Goal: Transaction & Acquisition: Book appointment/travel/reservation

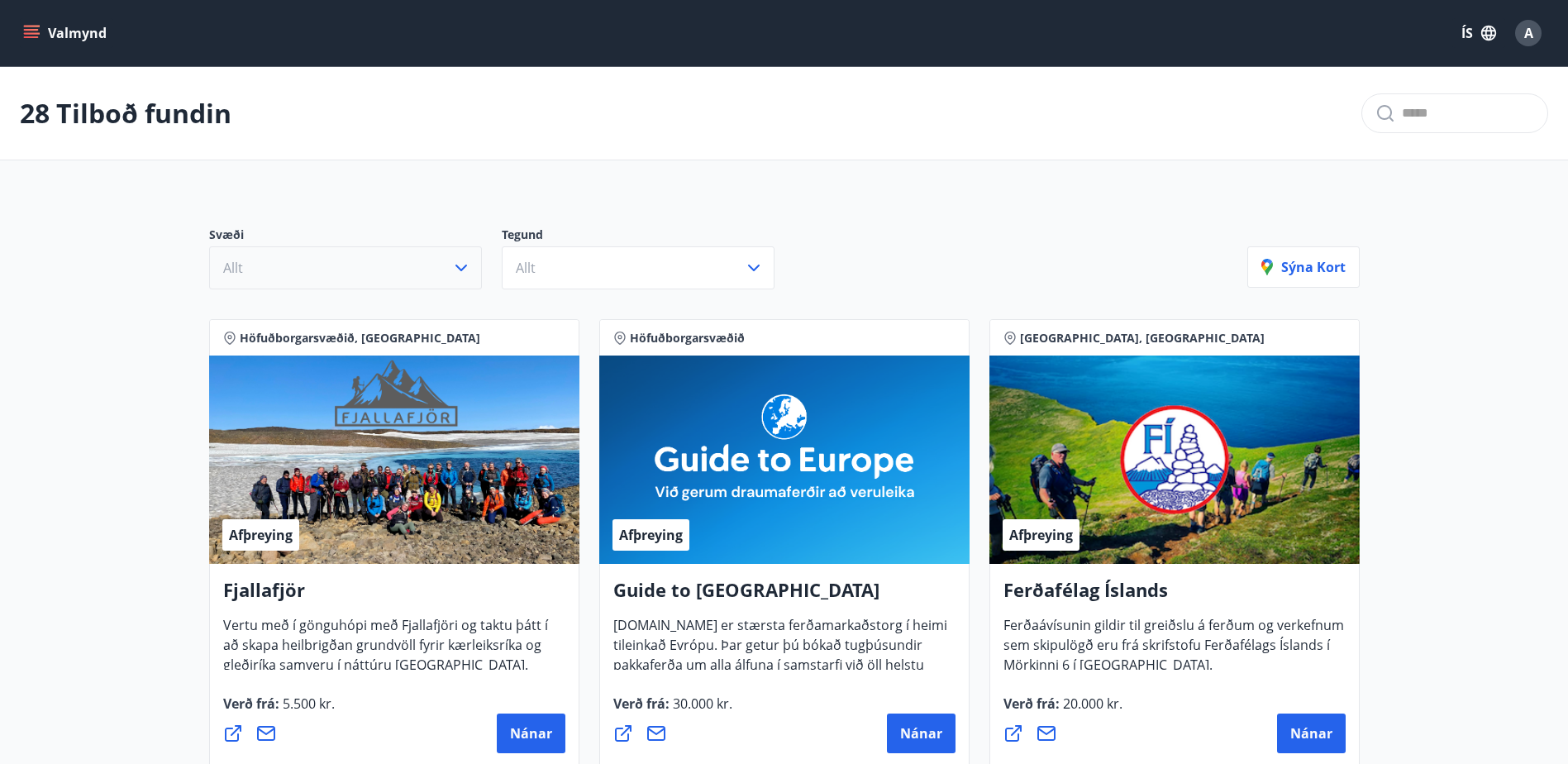
click at [397, 250] on button "Allt" at bounding box center [346, 268] width 273 height 43
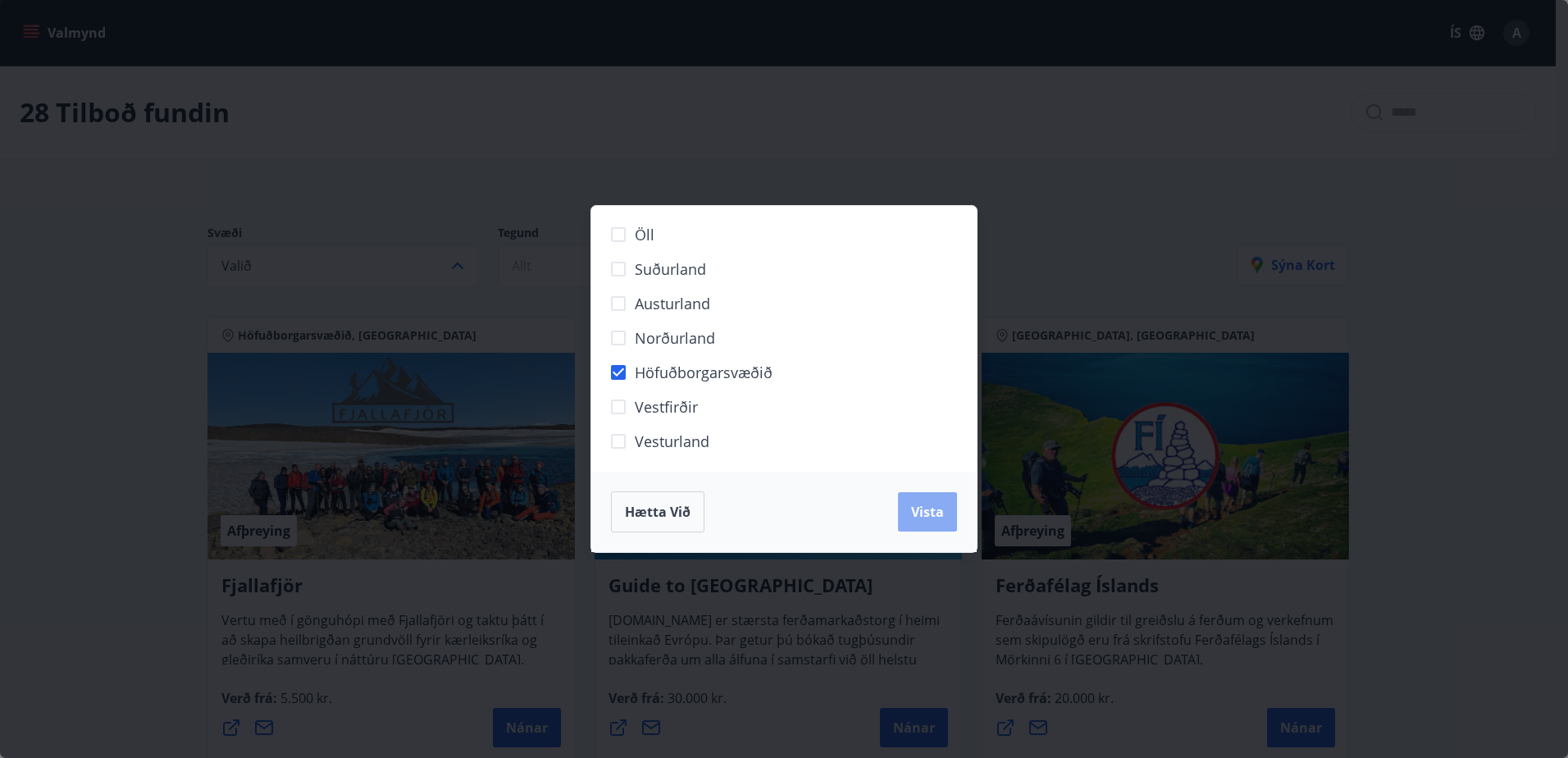
click at [921, 513] on span "Vista" at bounding box center [927, 512] width 33 height 18
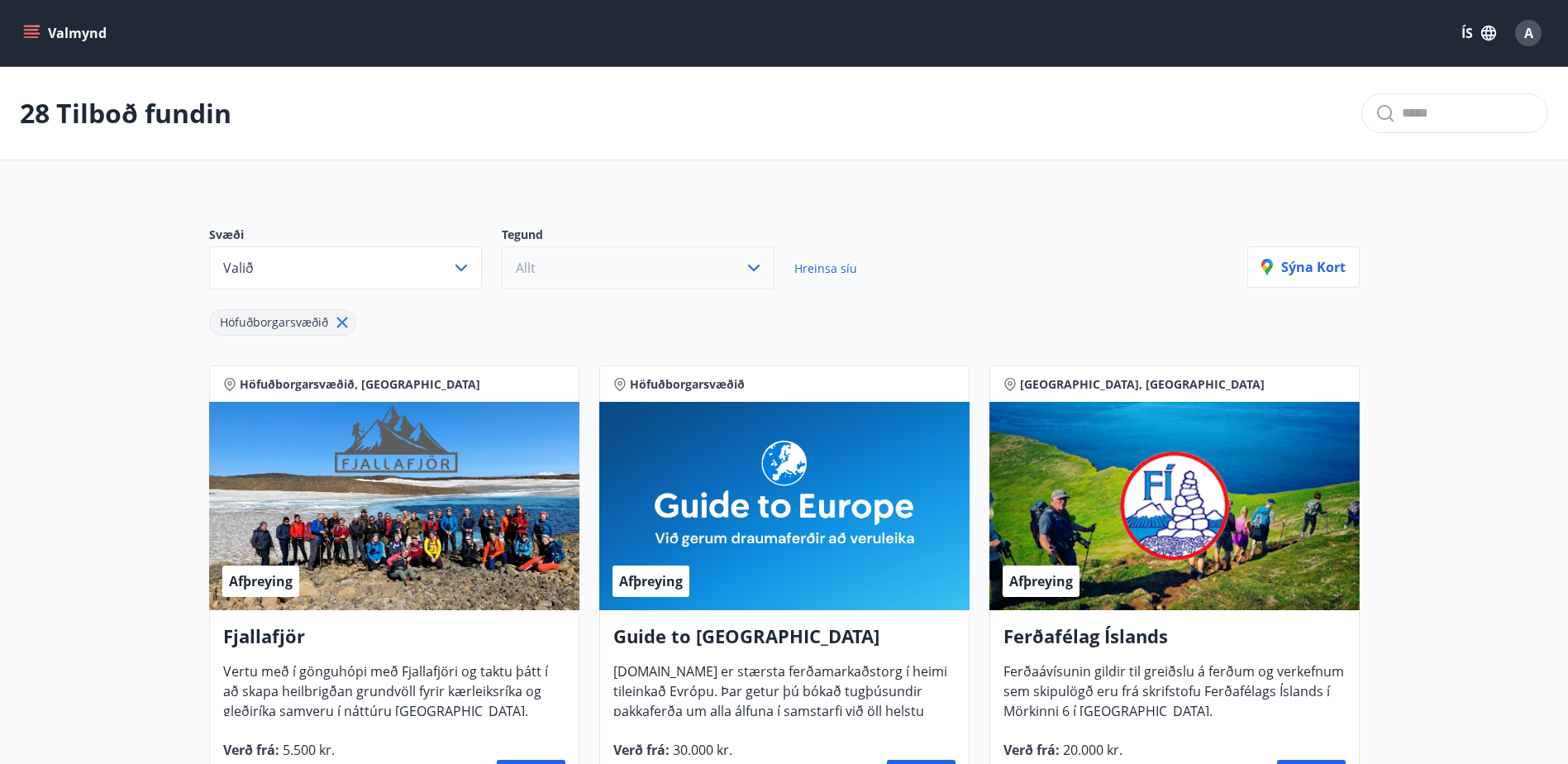
click at [668, 262] on button "Allt" at bounding box center [638, 268] width 273 height 43
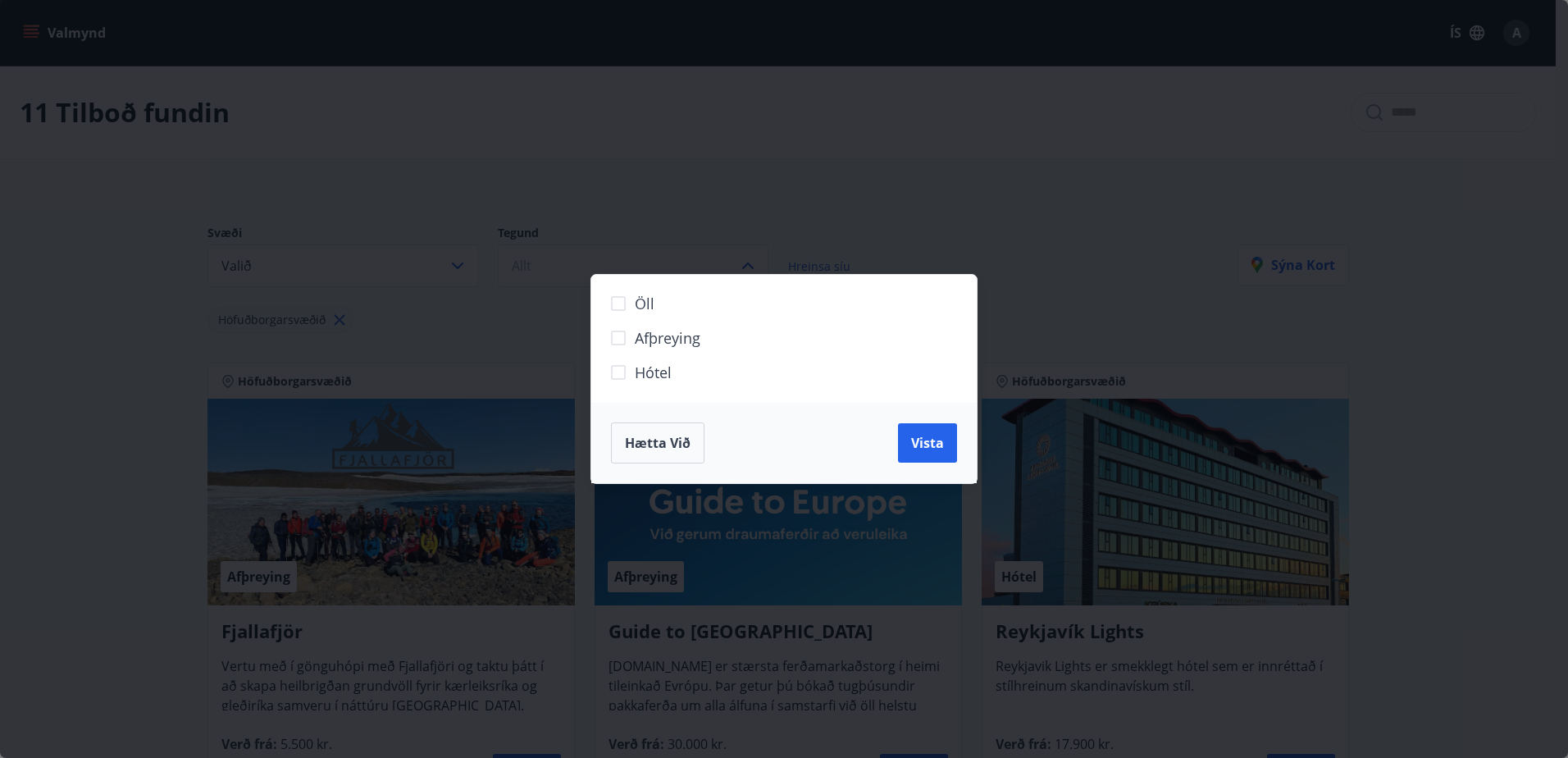
click at [637, 365] on span "Hótel" at bounding box center [653, 373] width 37 height 22
click at [917, 429] on button "Vista" at bounding box center [928, 443] width 59 height 39
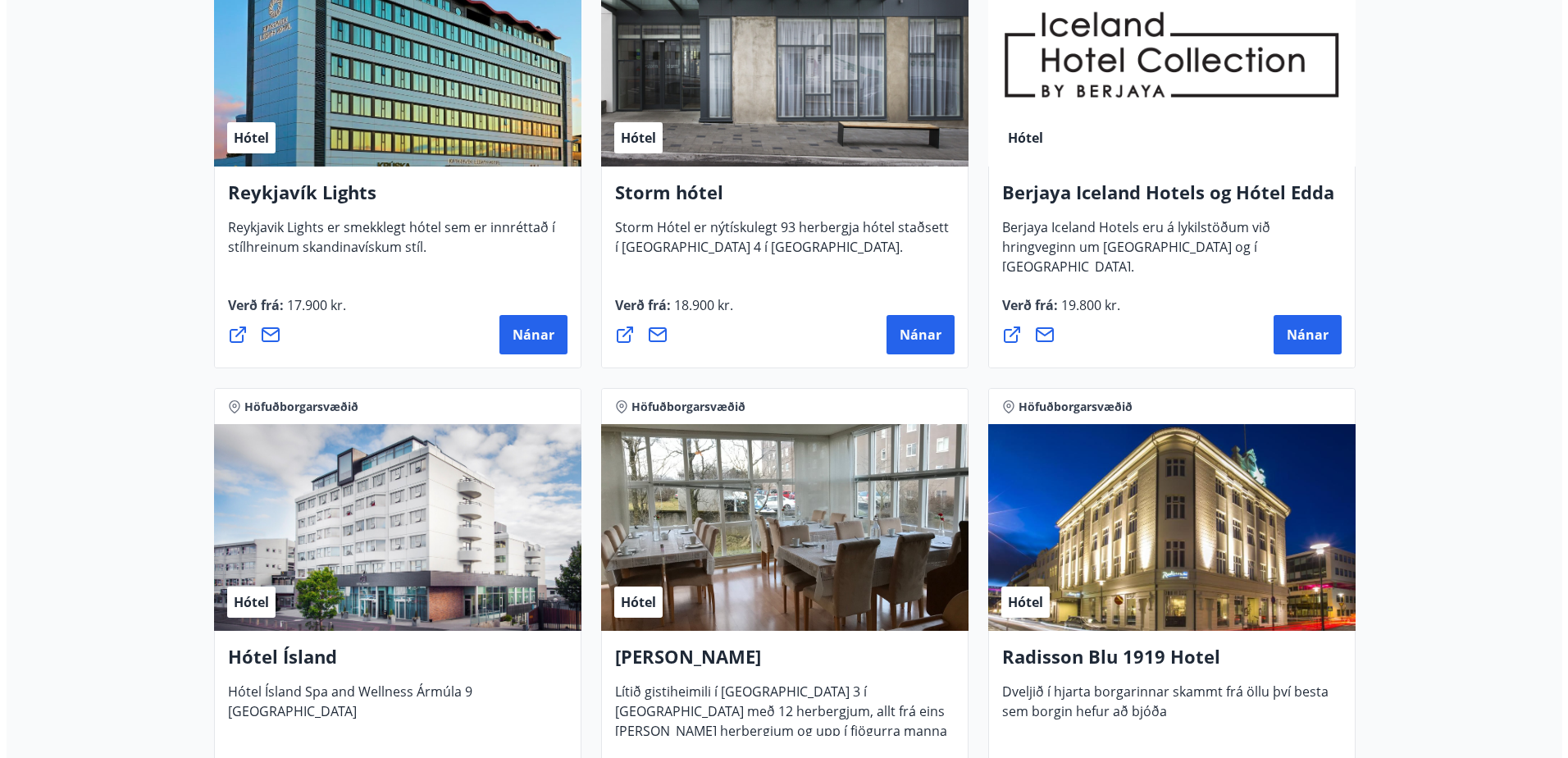
scroll to position [438, 0]
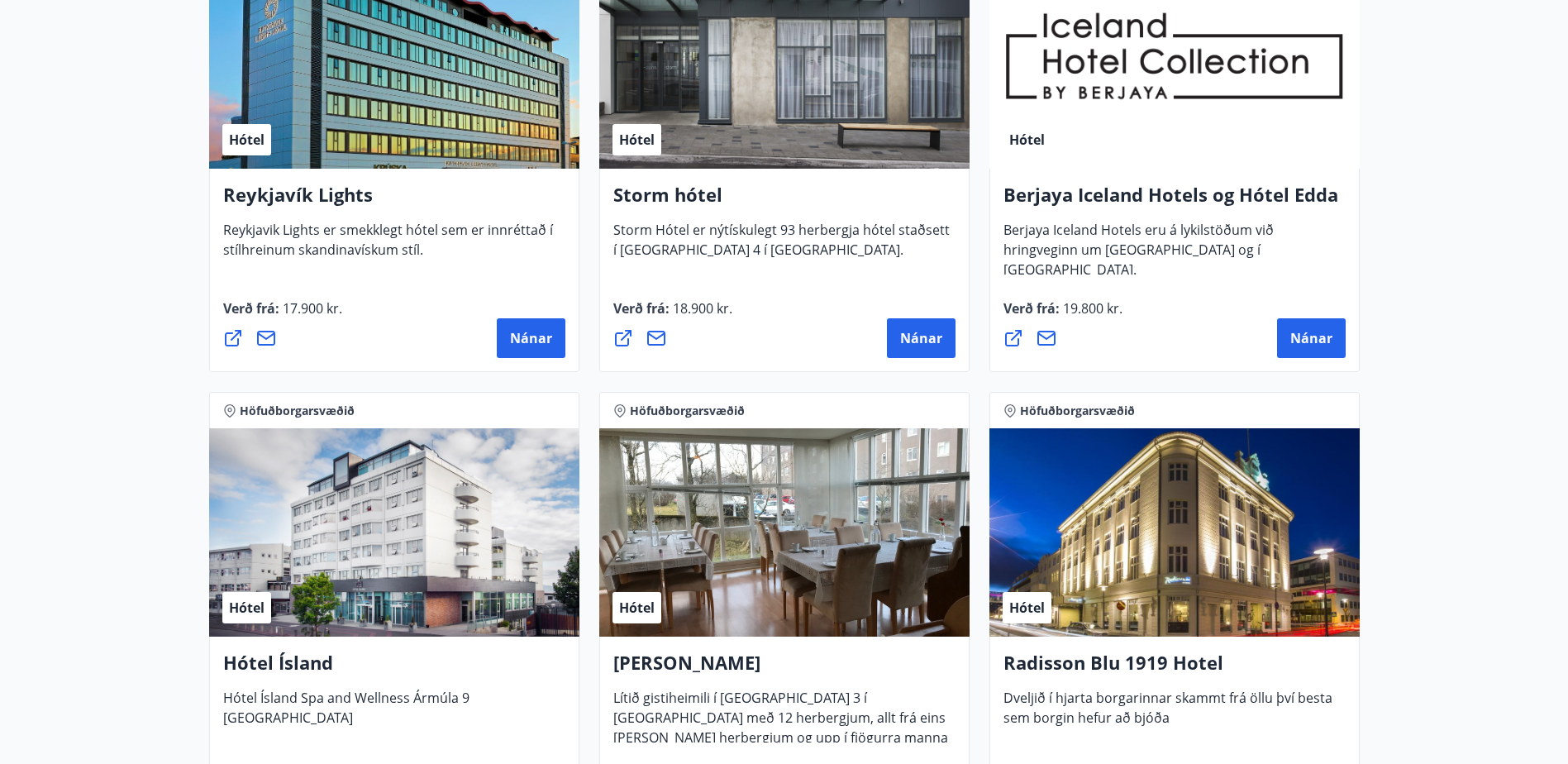
click at [1132, 84] on div "Hótel" at bounding box center [1174, 64] width 370 height 209
click at [1328, 329] on span "Nánar" at bounding box center [1311, 338] width 42 height 18
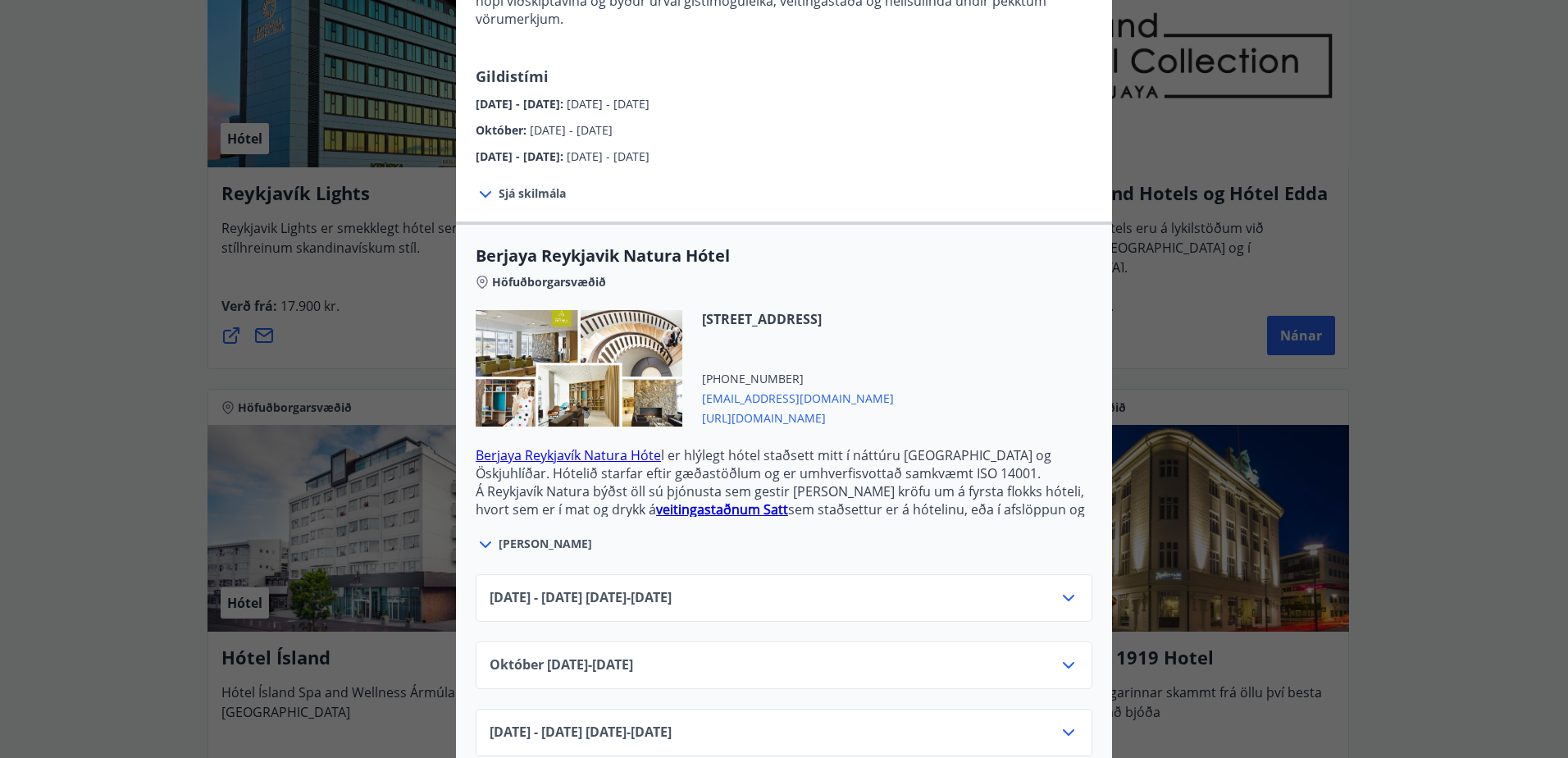
scroll to position [236, 0]
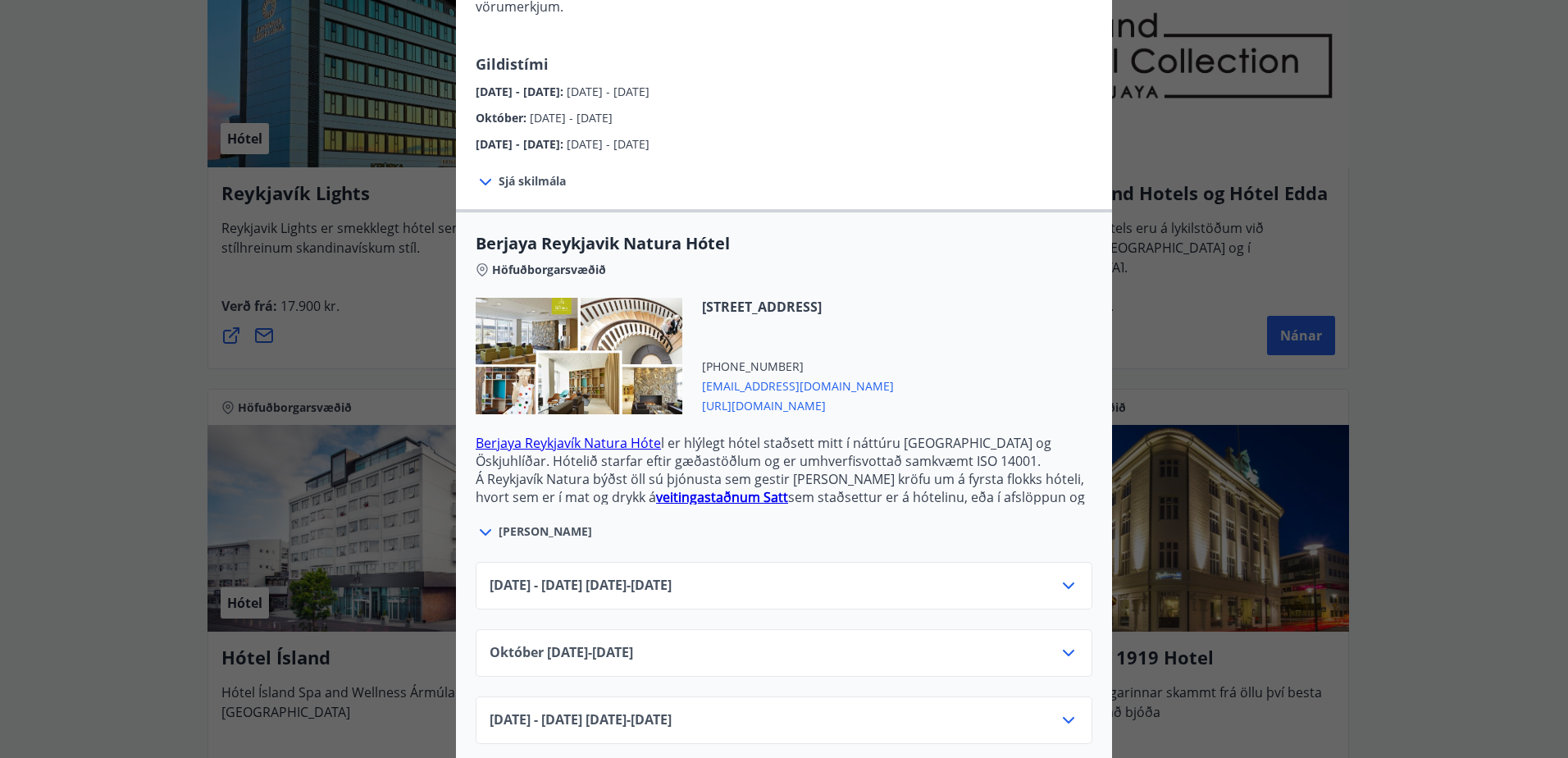
click at [1049, 643] on div "[DATE]10.25 - [DATE]" at bounding box center [784, 659] width 588 height 33
click at [1060, 629] on div "[DATE]10.25 - [DATE]" at bounding box center [784, 652] width 616 height 47
click at [1061, 643] on icon at bounding box center [1068, 653] width 20 height 20
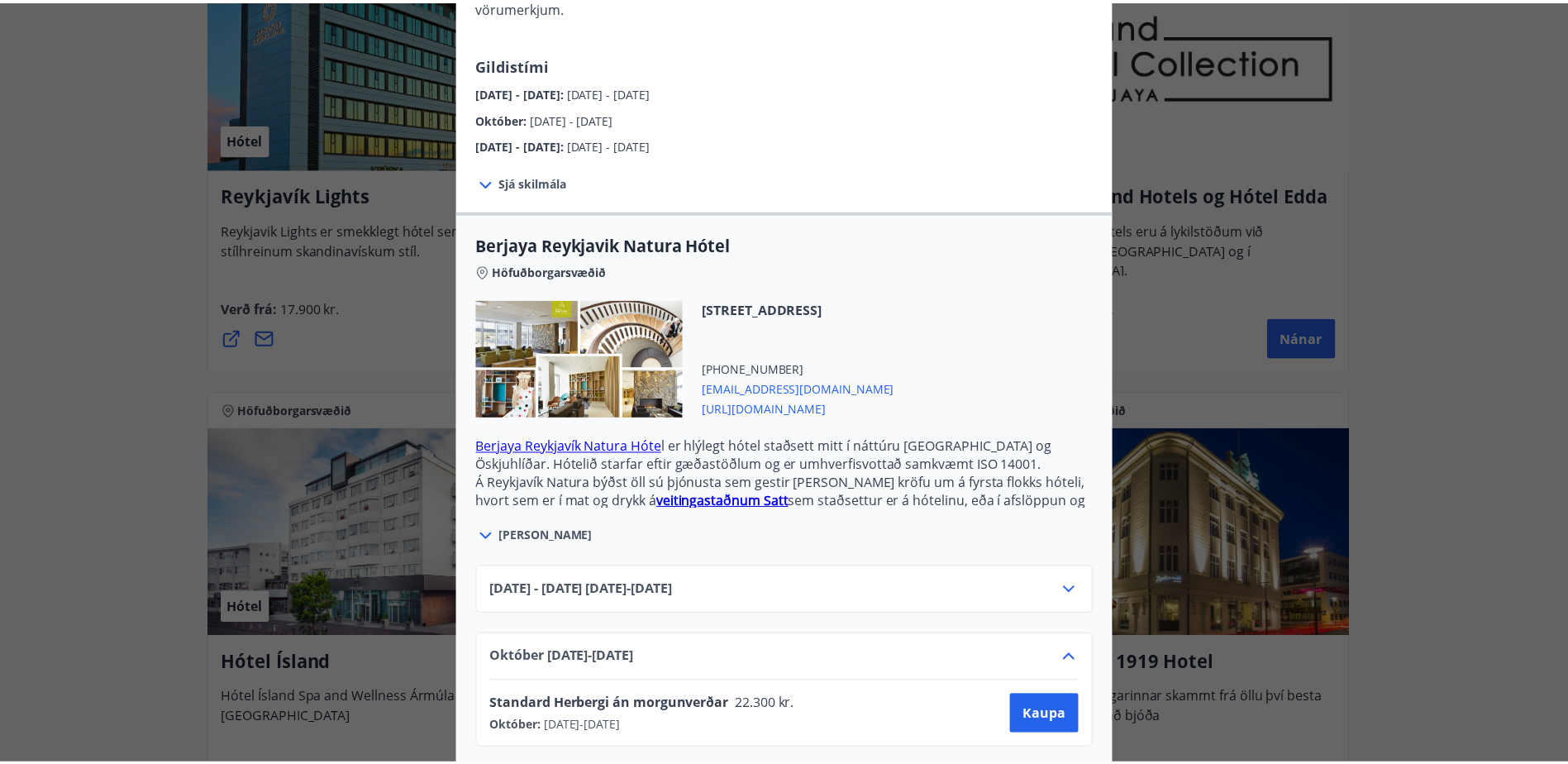
scroll to position [304, 0]
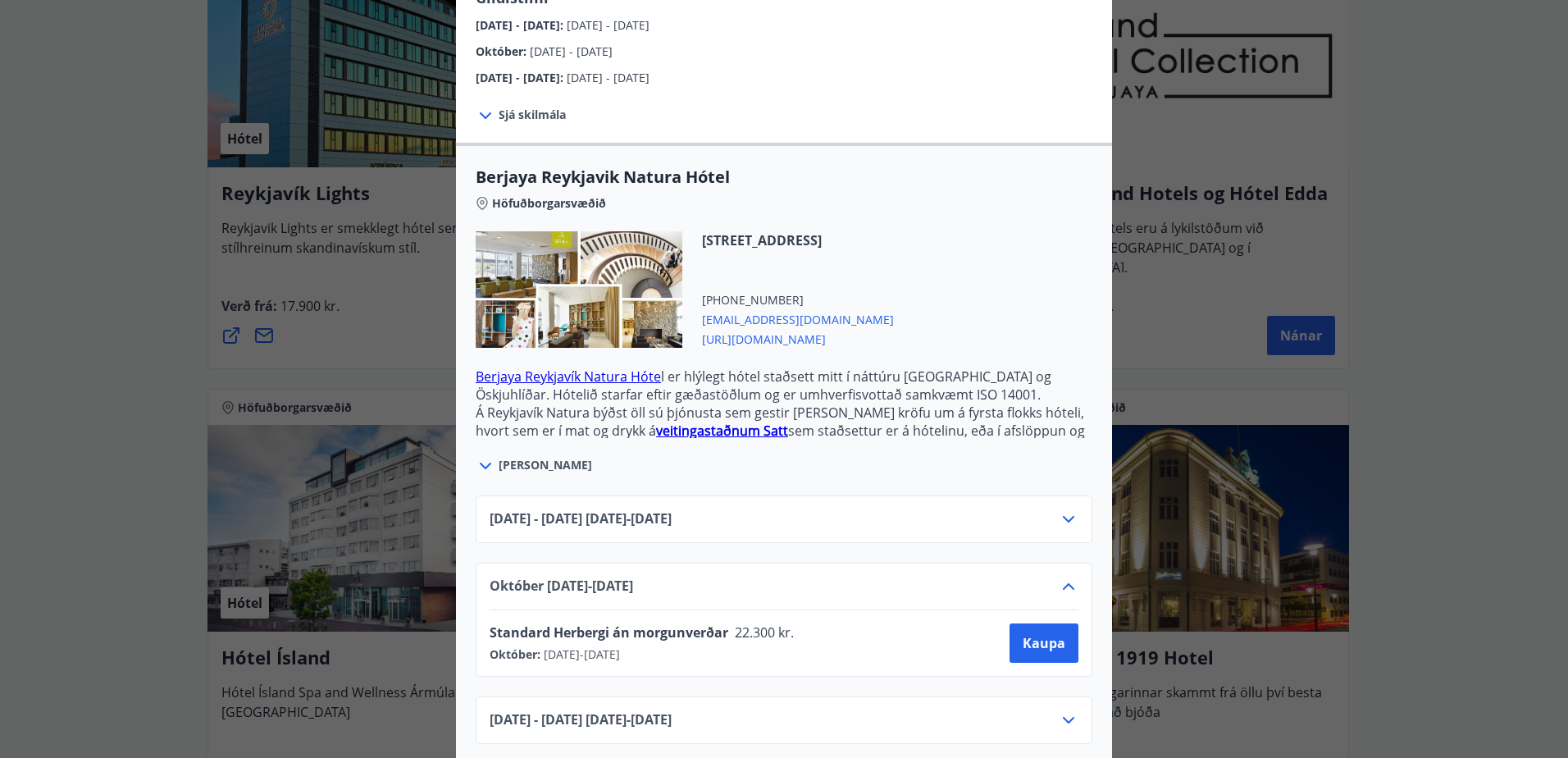
click at [1495, 383] on div "Berjaya Iceland Hotels og Hótel Edda Berjaya Iceland Hotels og Hótel Edda eru h…" at bounding box center [784, 77] width 1568 height 758
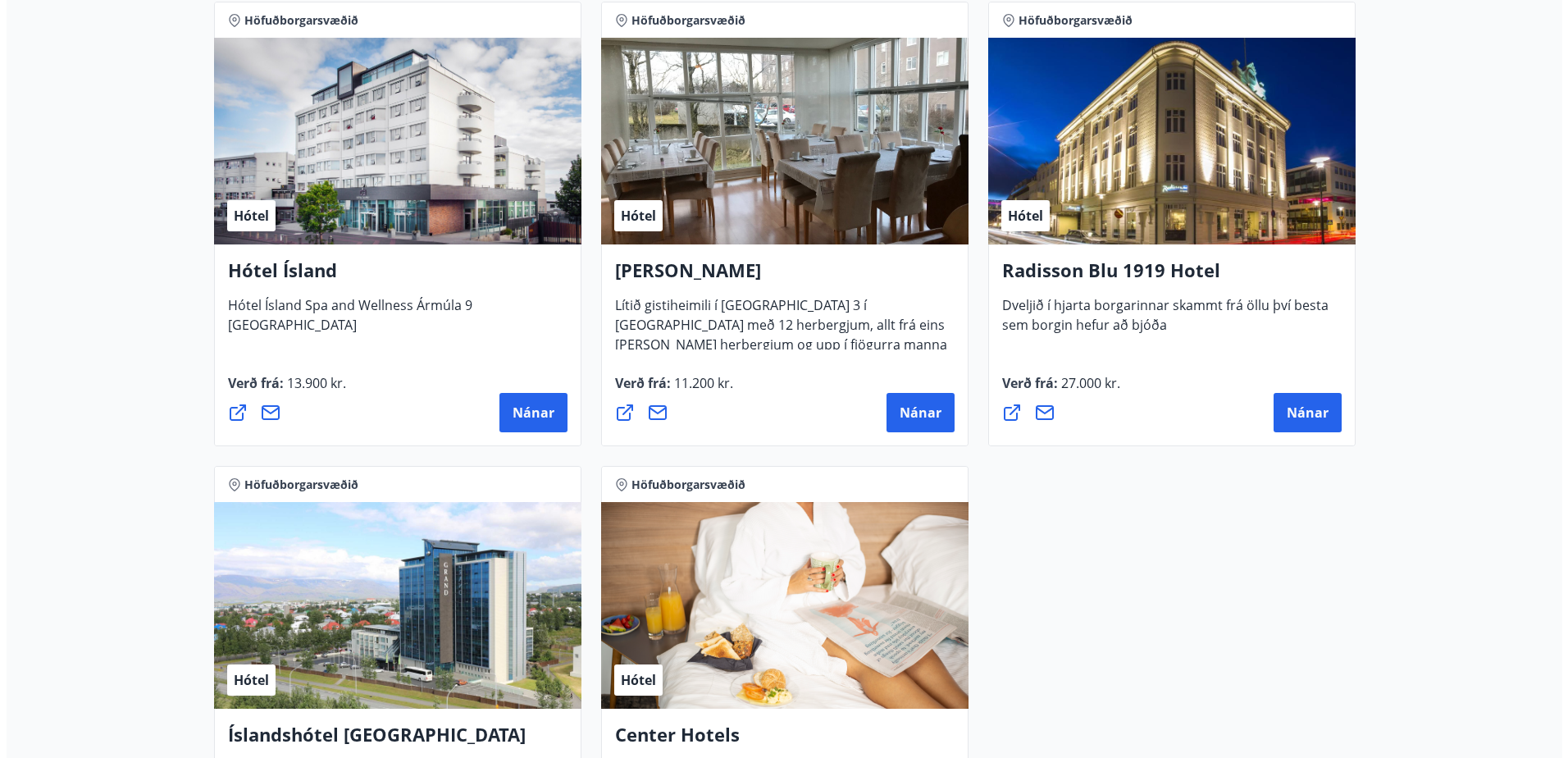
scroll to position [1061, 0]
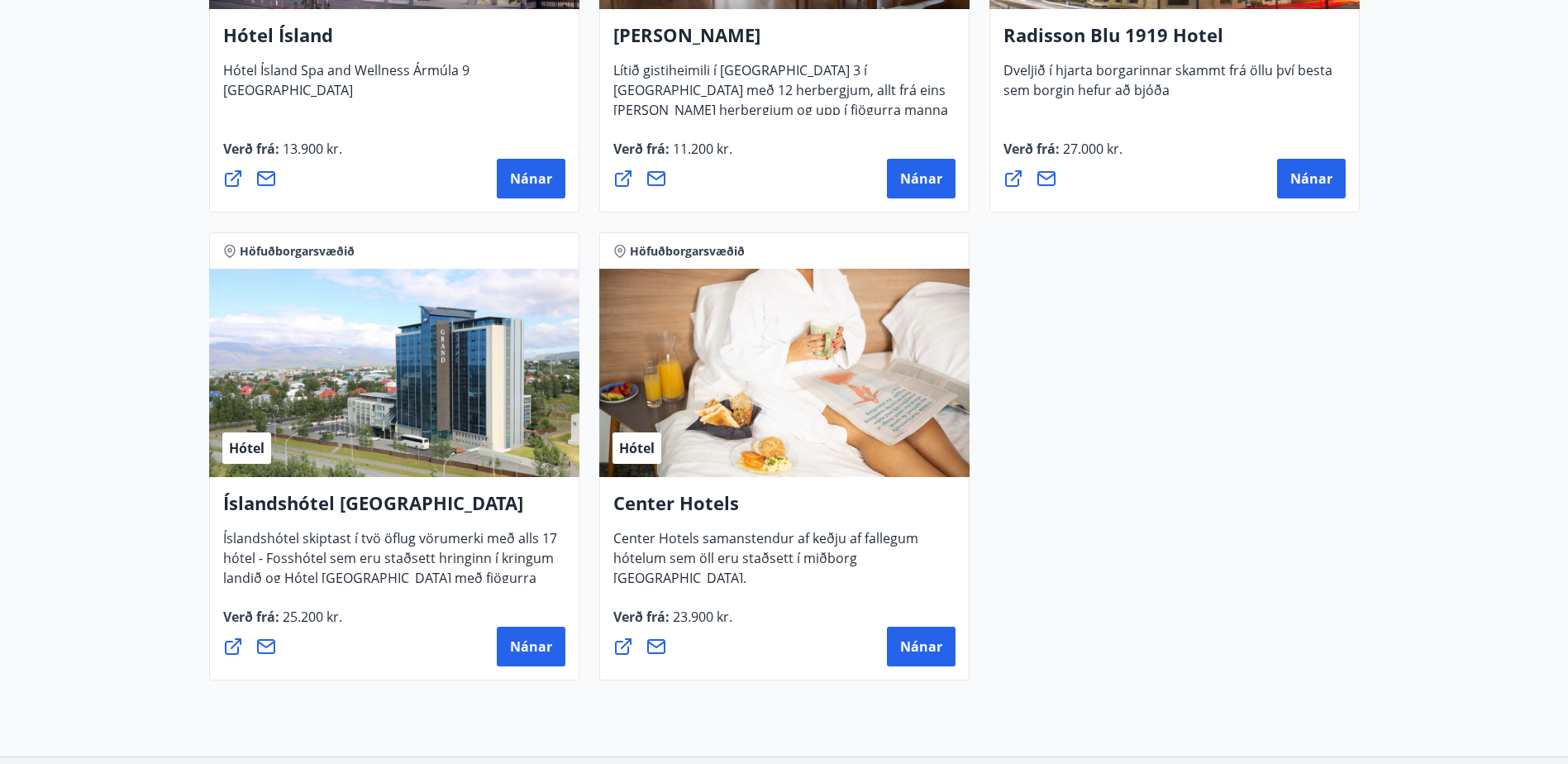
click at [801, 415] on div "Hótel" at bounding box center [784, 373] width 370 height 209
click at [905, 638] on span "Nánar" at bounding box center [921, 647] width 42 height 18
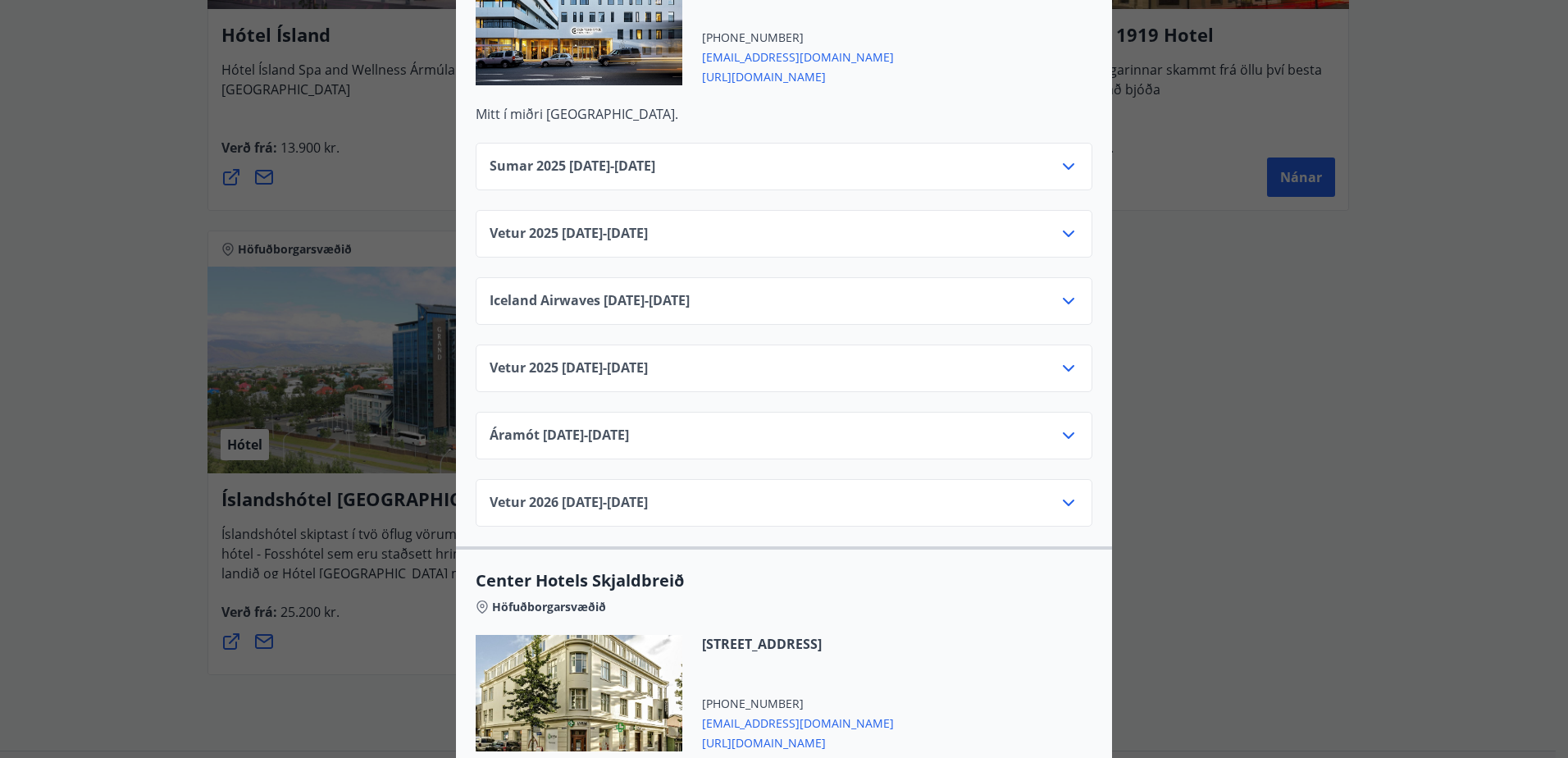
scroll to position [4136, 0]
click at [757, 358] on div "Vetur [PHONE_NUMBER][DATE] - [DATE]" at bounding box center [784, 375] width 588 height 33
click at [1073, 221] on div "Vetur [PHONE_NUMBER][DATE] - [DATE]" at bounding box center [784, 233] width 616 height 47
click at [1063, 230] on icon at bounding box center [1068, 233] width 12 height 6
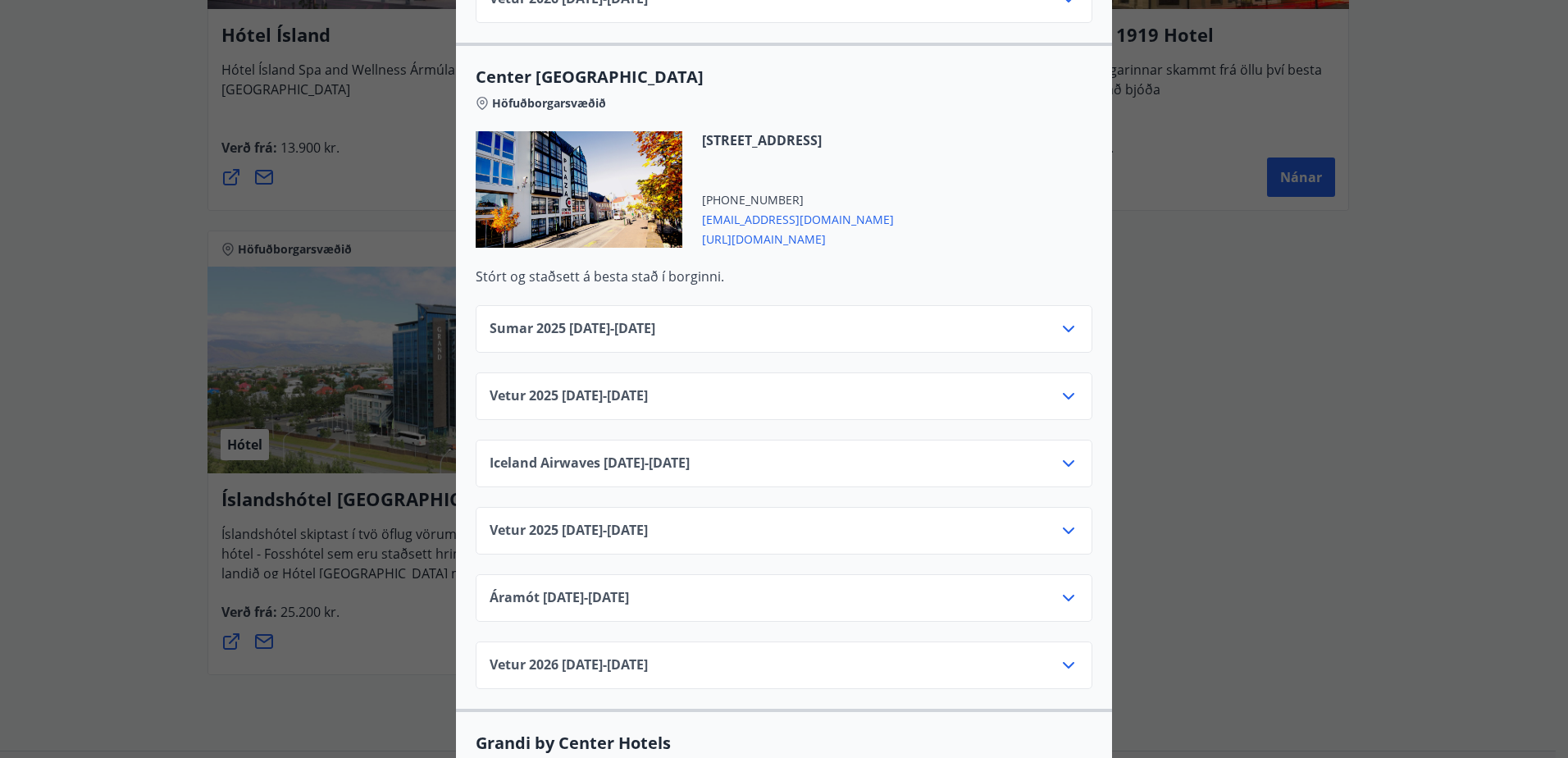
scroll to position [1219, 0]
click at [1058, 385] on icon at bounding box center [1068, 395] width 20 height 20
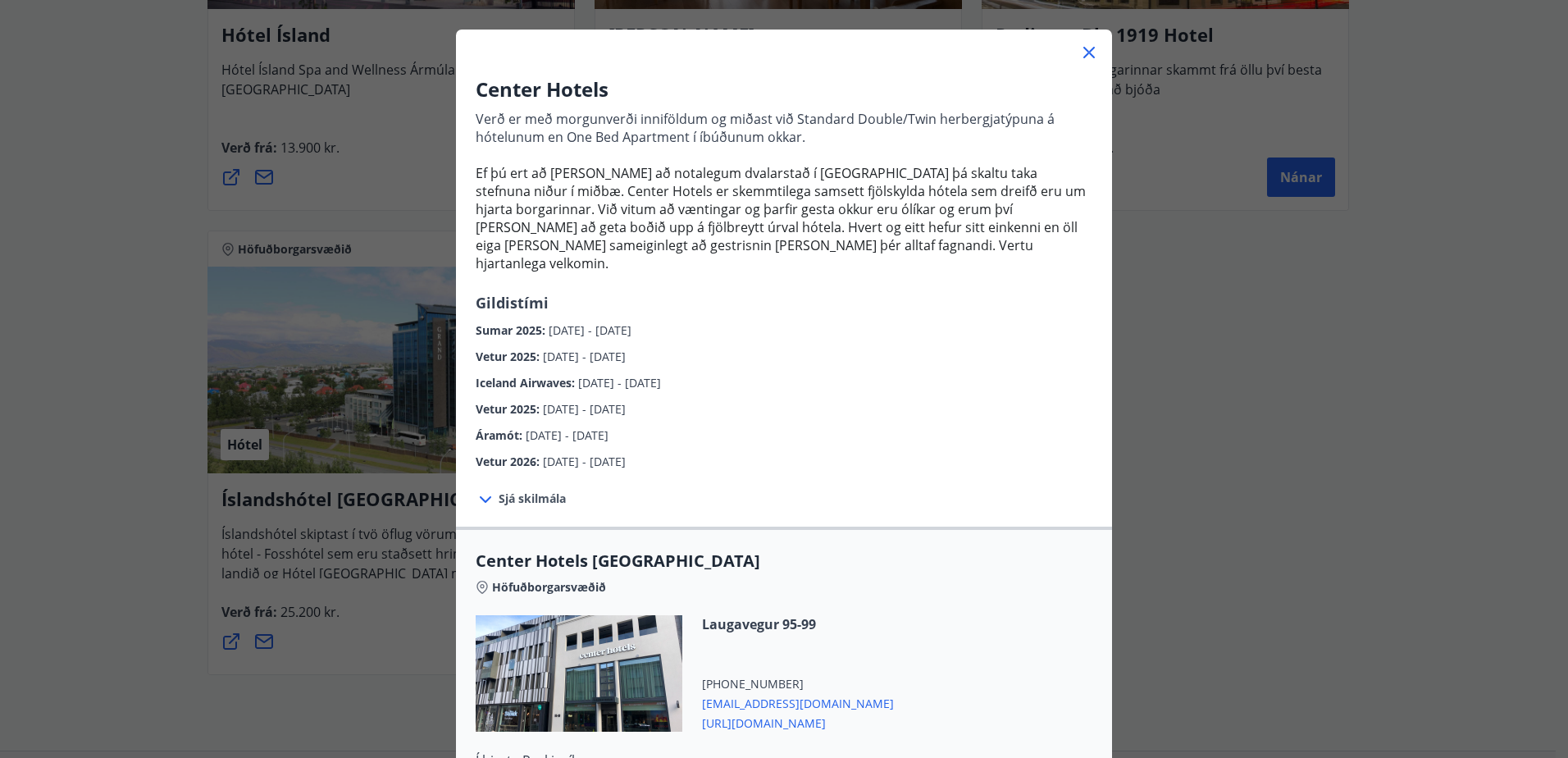
scroll to position [44, 0]
